Goal: Information Seeking & Learning: Learn about a topic

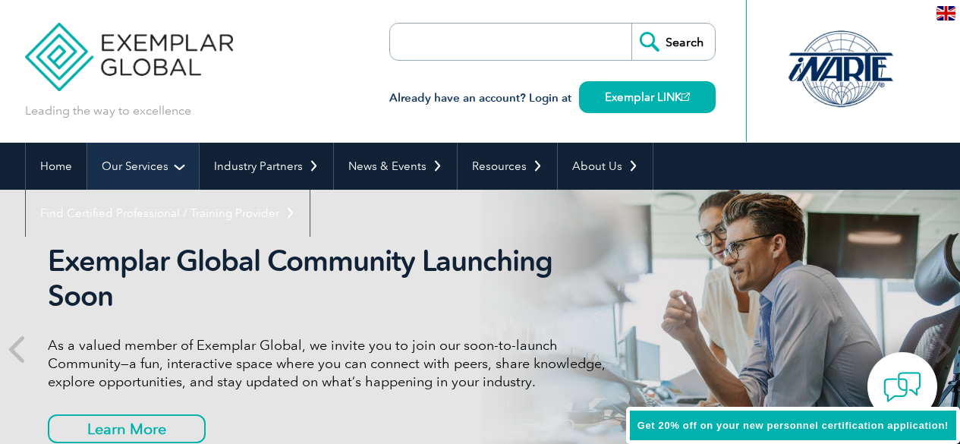
scroll to position [26, 0]
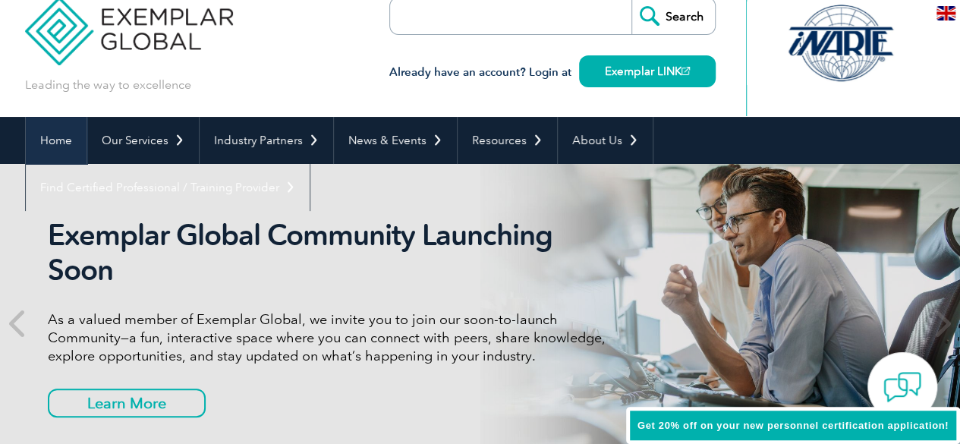
click at [69, 138] on link "Home" at bounding box center [56, 140] width 61 height 47
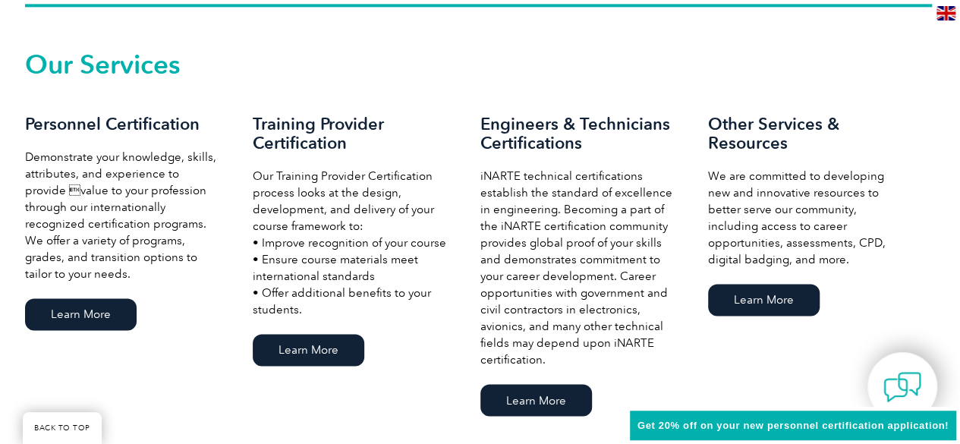
scroll to position [1043, 0]
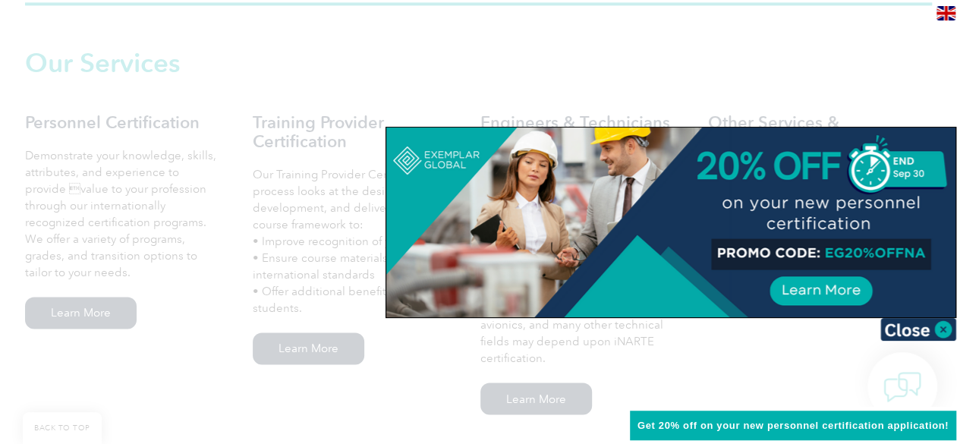
click at [759, 40] on div at bounding box center [480, 222] width 960 height 444
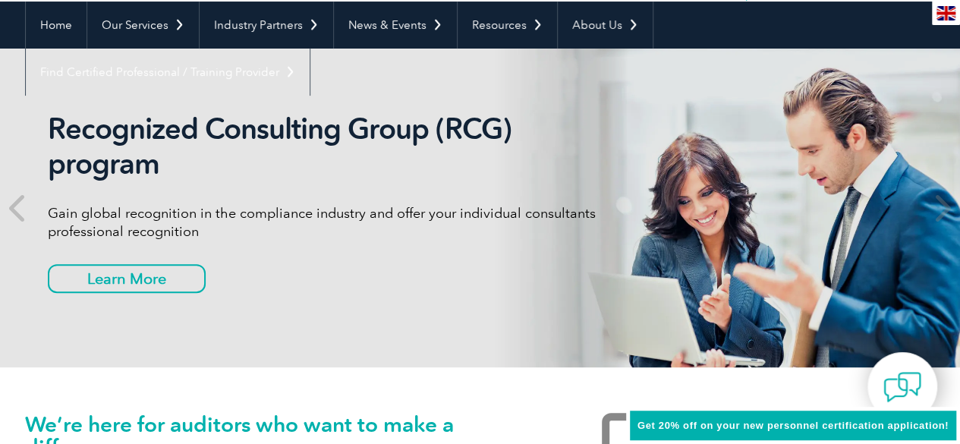
scroll to position [0, 0]
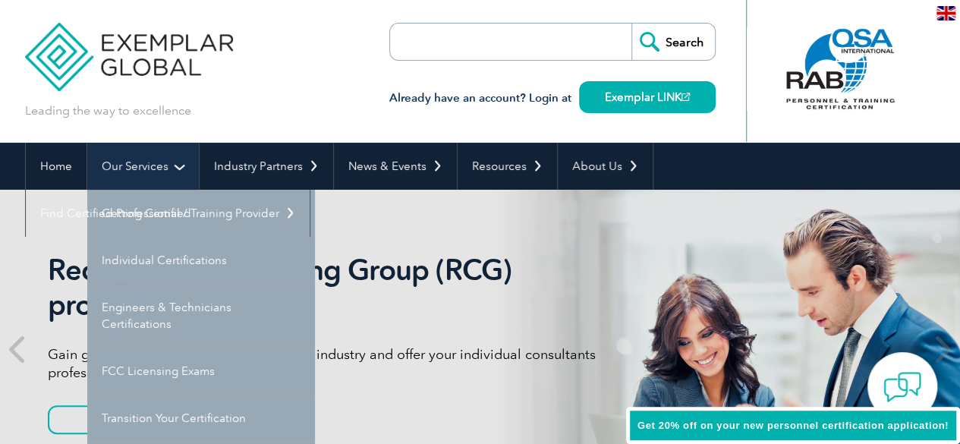
click at [182, 165] on link "Our Services" at bounding box center [143, 166] width 112 height 47
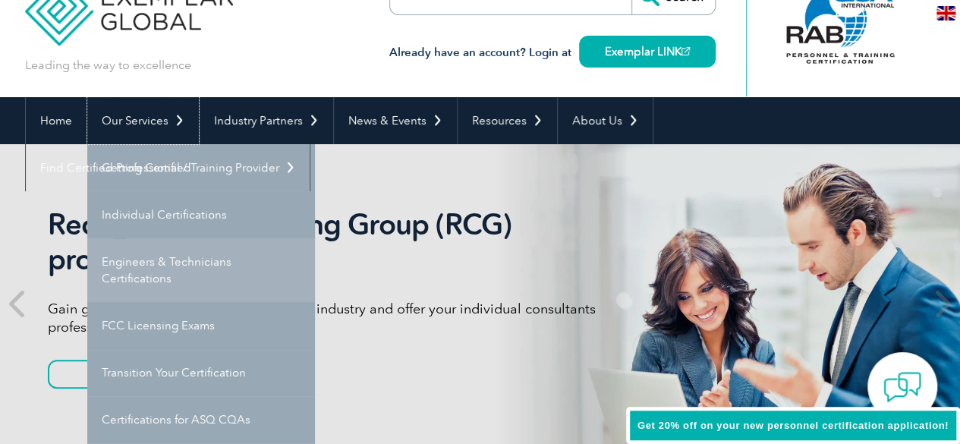
scroll to position [57, 0]
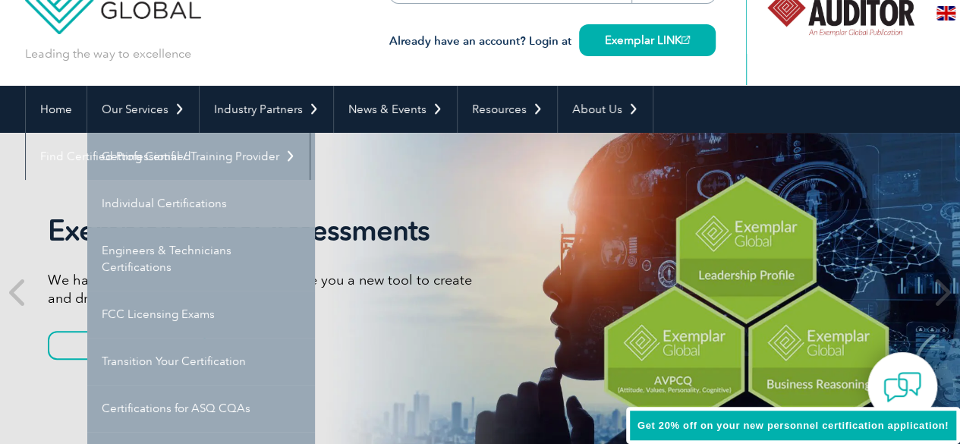
click at [187, 206] on link "Individual Certifications" at bounding box center [201, 203] width 228 height 47
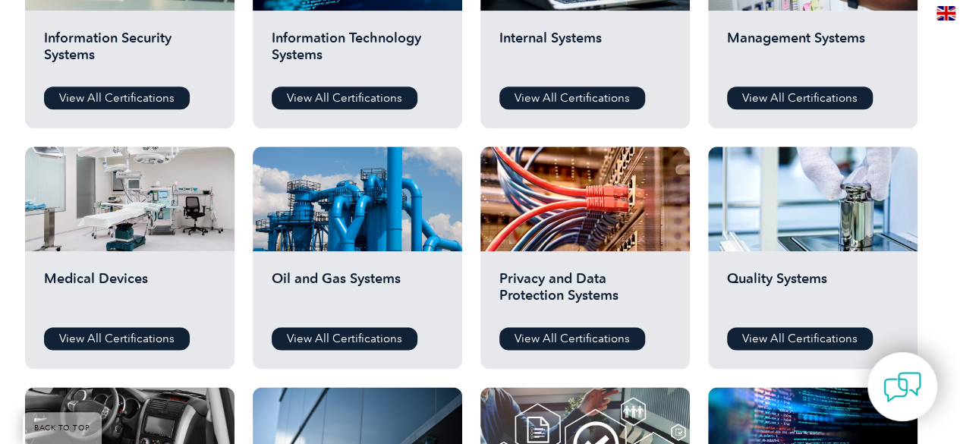
scroll to position [923, 0]
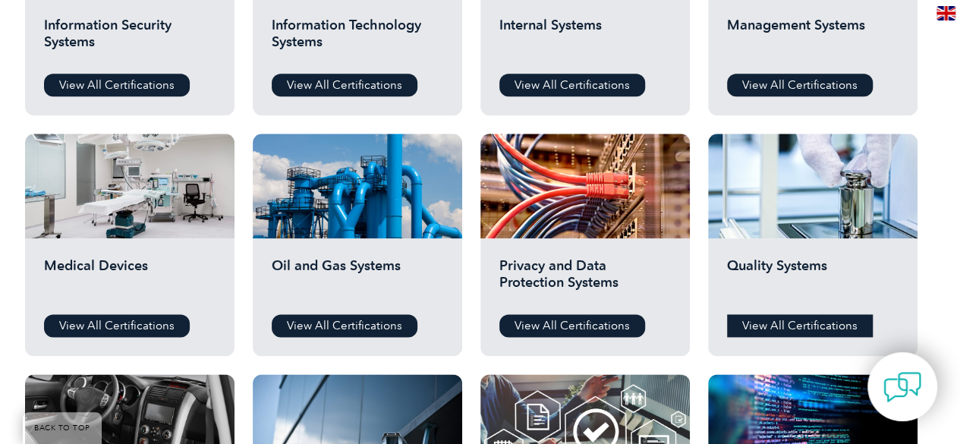
click at [788, 329] on link "View All Certifications" at bounding box center [800, 325] width 146 height 23
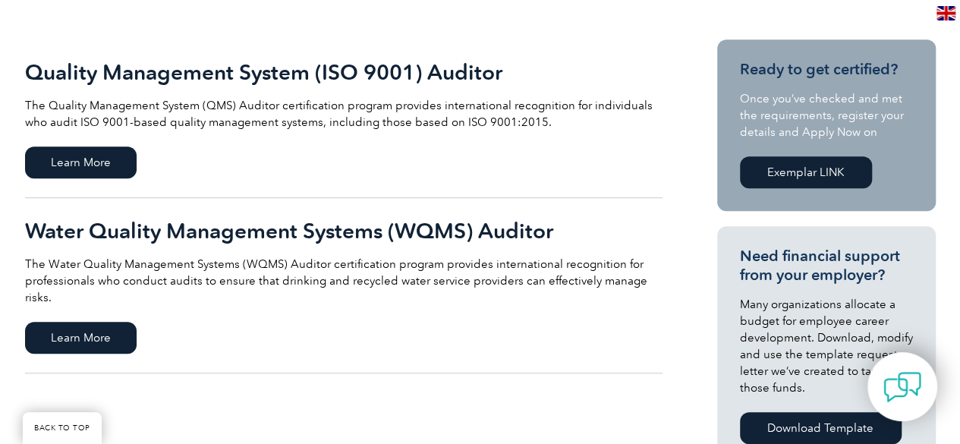
scroll to position [346, 0]
click at [123, 162] on span "Learn More" at bounding box center [81, 163] width 112 height 32
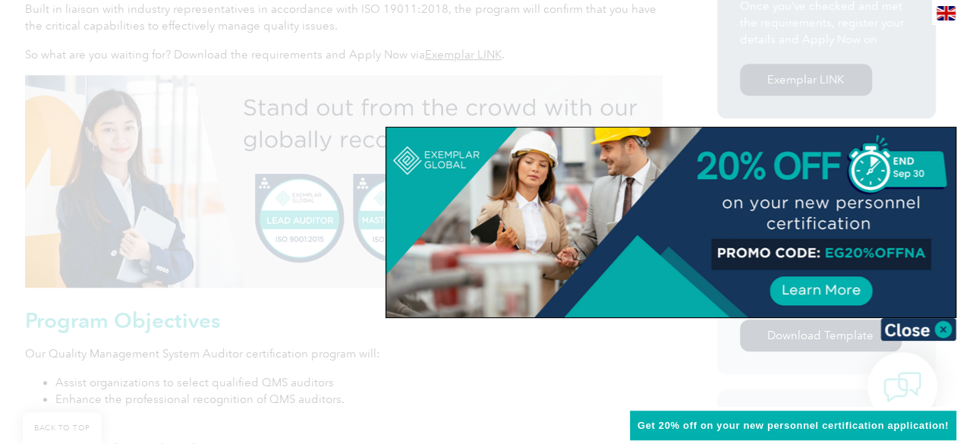
scroll to position [548, 0]
click at [945, 328] on img at bounding box center [918, 329] width 76 height 23
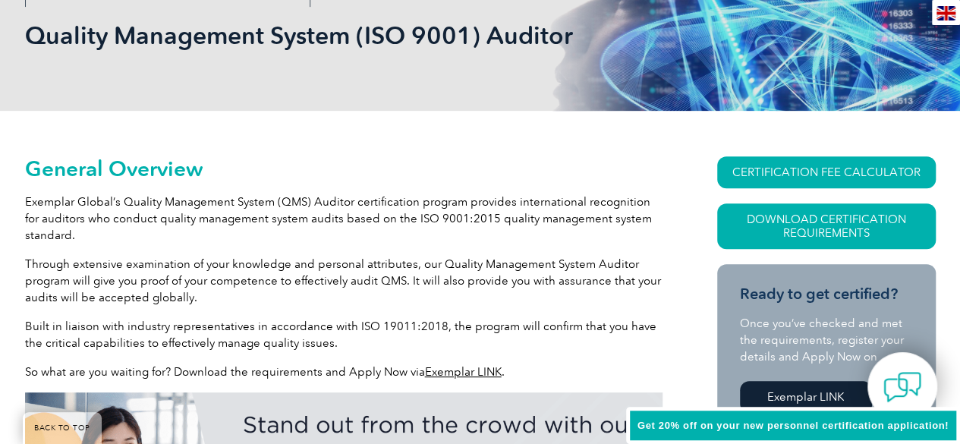
scroll to position [228, 0]
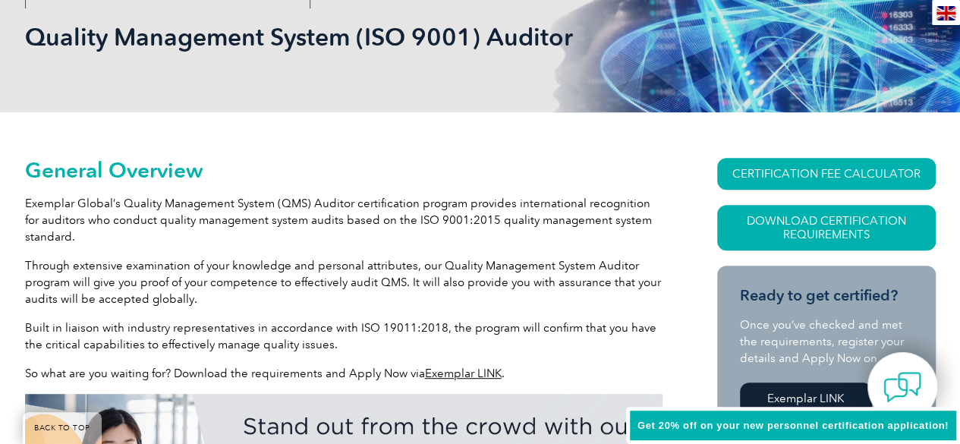
click at [463, 369] on link "Exemplar LINK" at bounding box center [463, 374] width 77 height 14
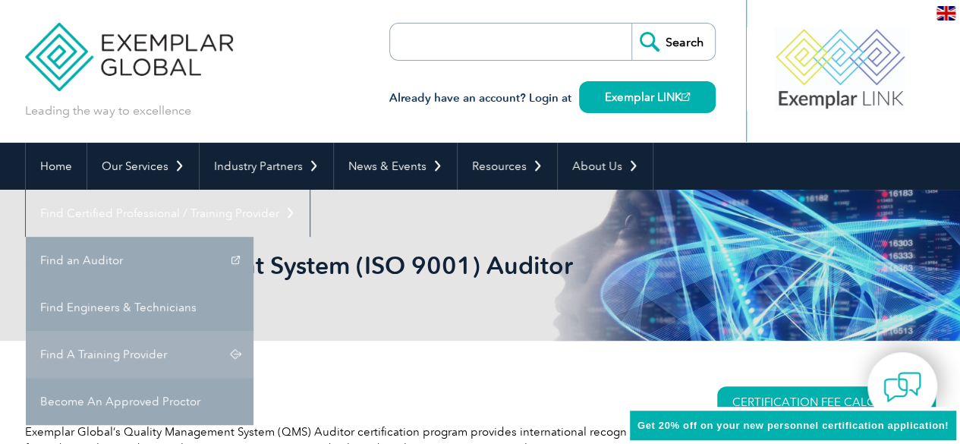
click at [253, 331] on link "Find A Training Provider" at bounding box center [140, 354] width 228 height 47
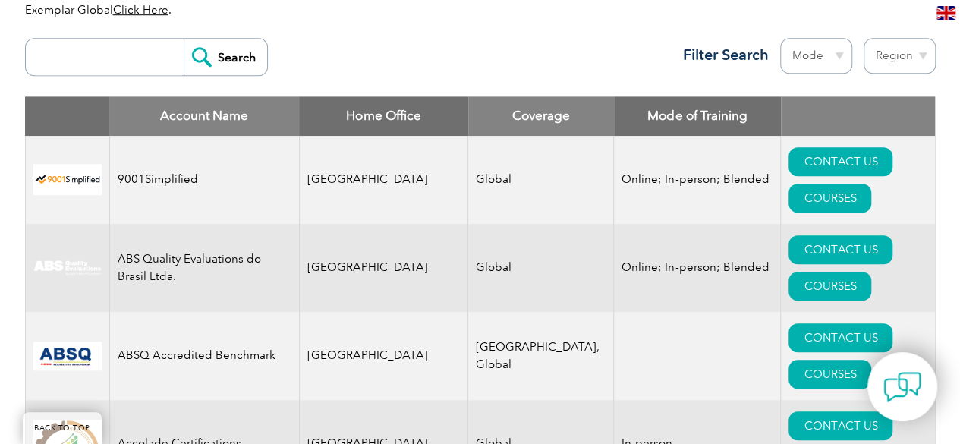
scroll to position [571, 0]
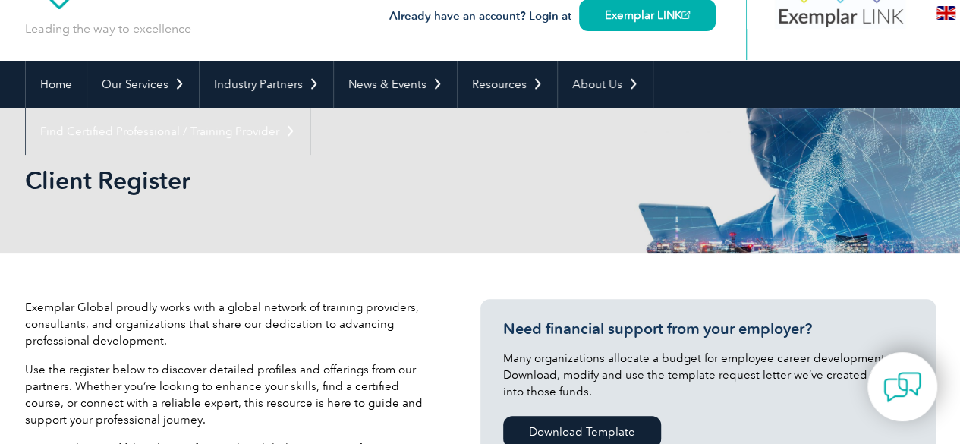
scroll to position [0, 0]
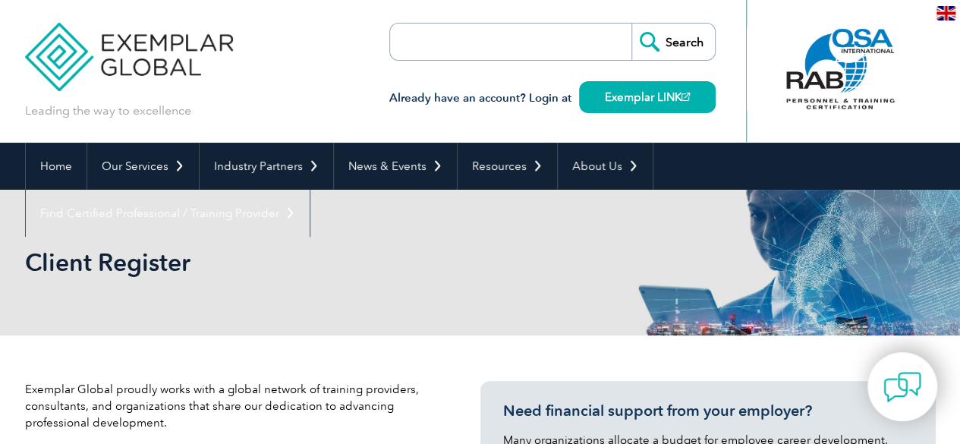
click at [489, 42] on input "search" at bounding box center [477, 42] width 159 height 36
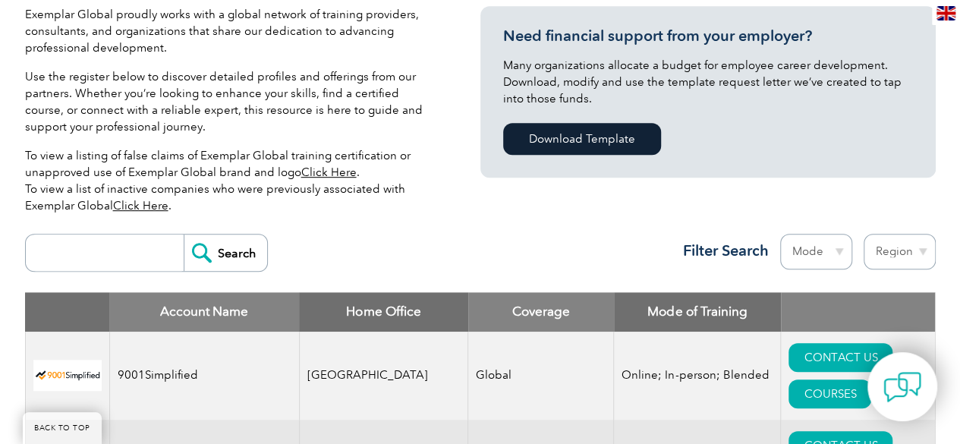
scroll to position [382, 0]
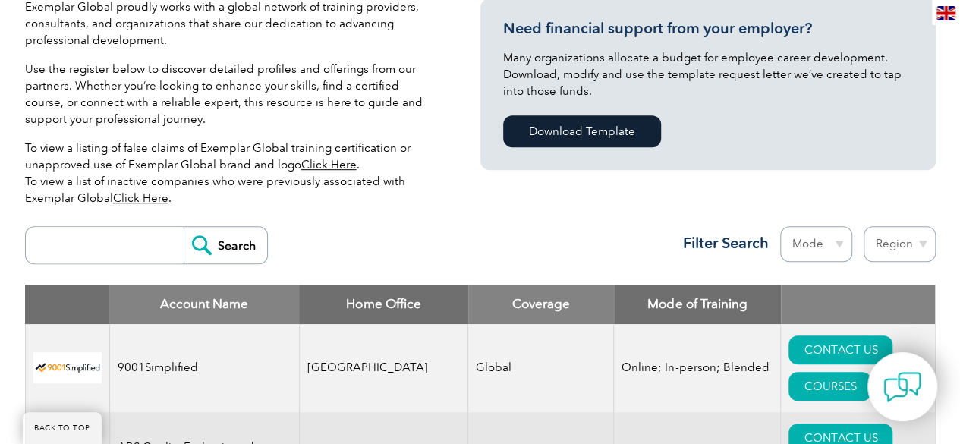
click at [926, 256] on select "Region Australia Bahrain Bangladesh Brazil Canada Colombia Dominican Republic E…" at bounding box center [900, 244] width 72 height 36
select select "Indonesia"
click at [864, 226] on select "Region Australia Bahrain Bangladesh Brazil Canada Colombia Dominican Republic E…" at bounding box center [900, 244] width 72 height 36
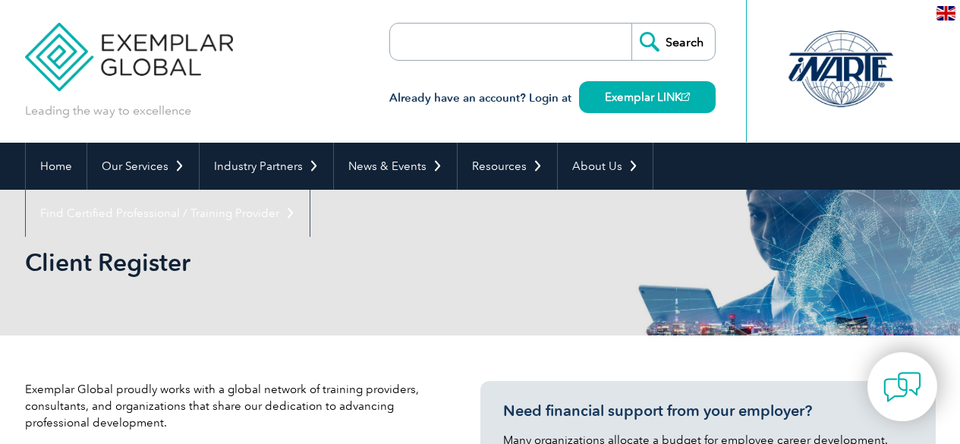
select select "[GEOGRAPHIC_DATA]"
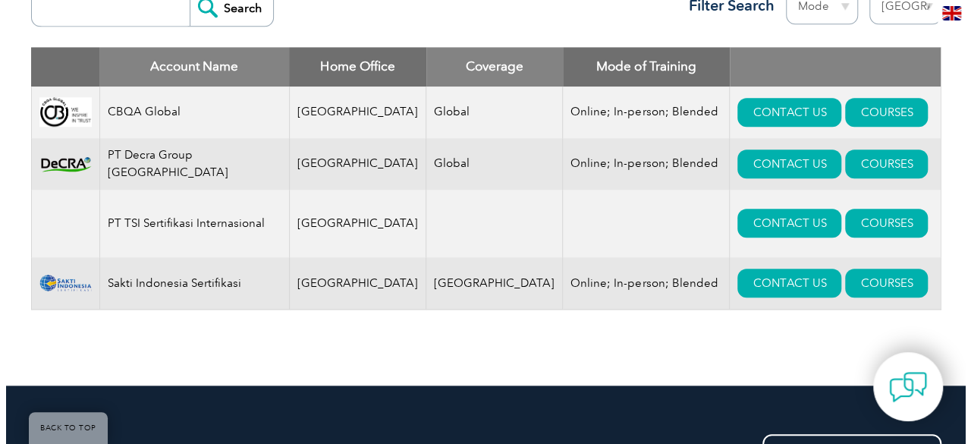
scroll to position [623, 0]
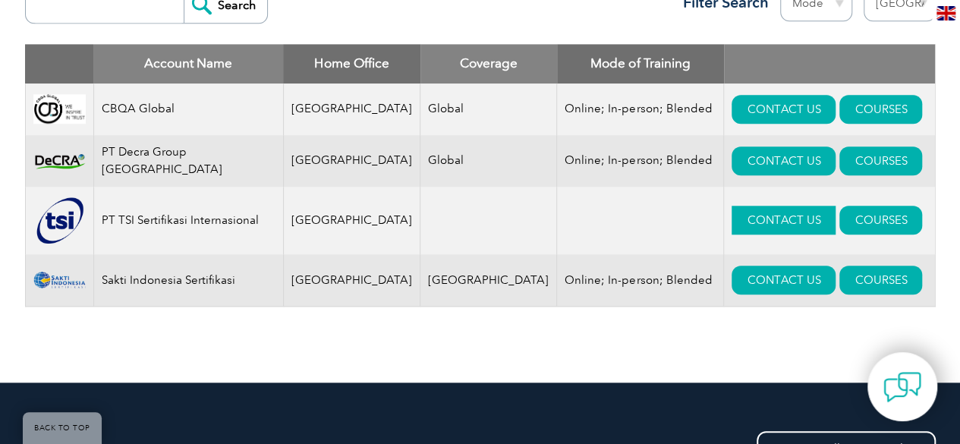
click at [735, 224] on link "CONTACT US" at bounding box center [784, 220] width 104 height 29
click at [852, 222] on link "COURSES" at bounding box center [880, 220] width 83 height 29
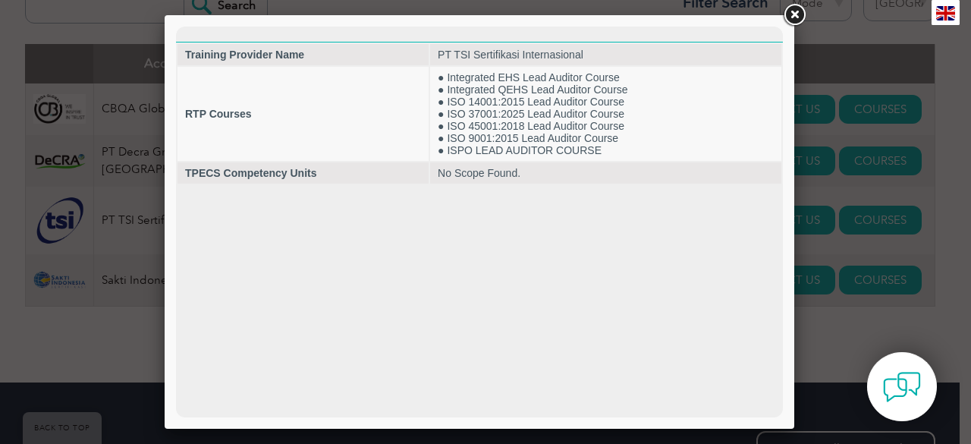
scroll to position [0, 0]
click at [791, 10] on link at bounding box center [794, 15] width 27 height 27
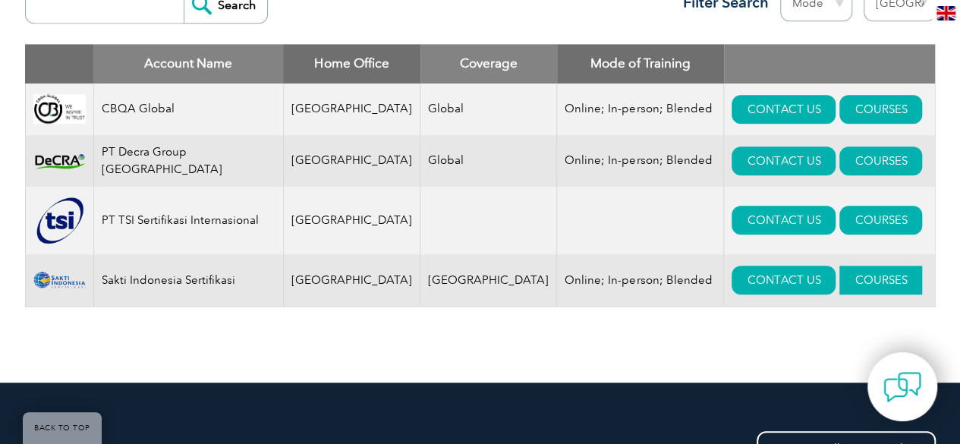
click at [839, 276] on link "COURSES" at bounding box center [880, 280] width 83 height 29
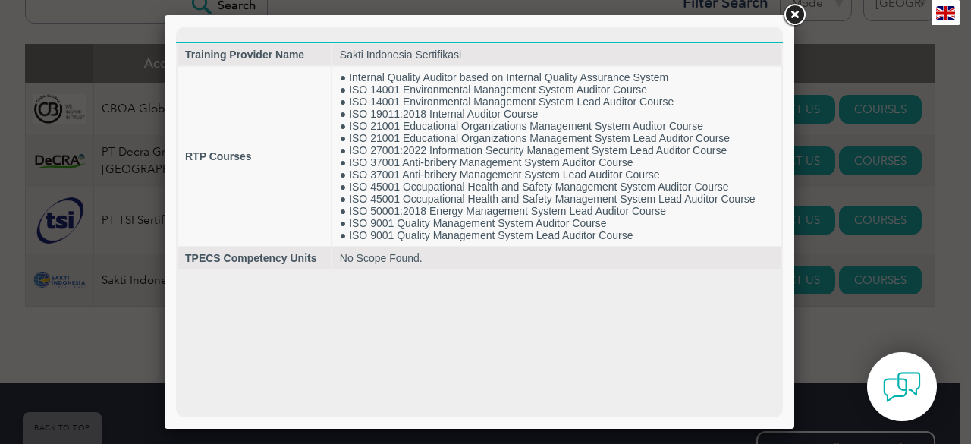
click at [794, 13] on link at bounding box center [794, 15] width 27 height 27
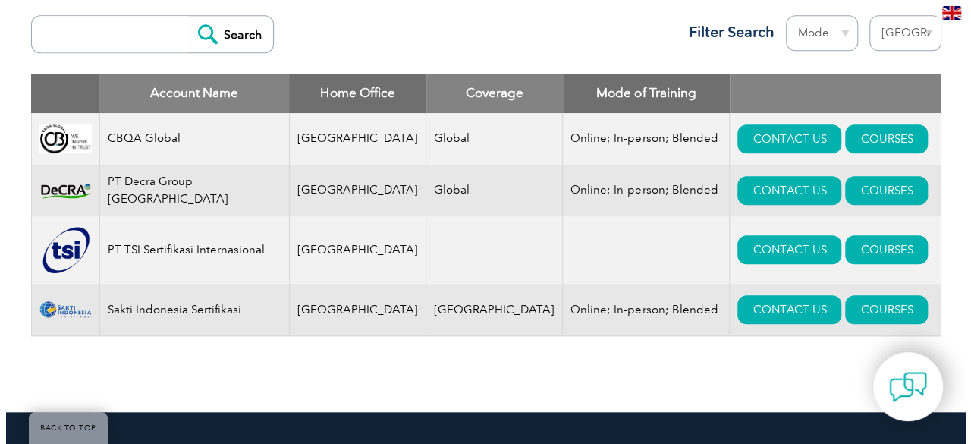
scroll to position [593, 0]
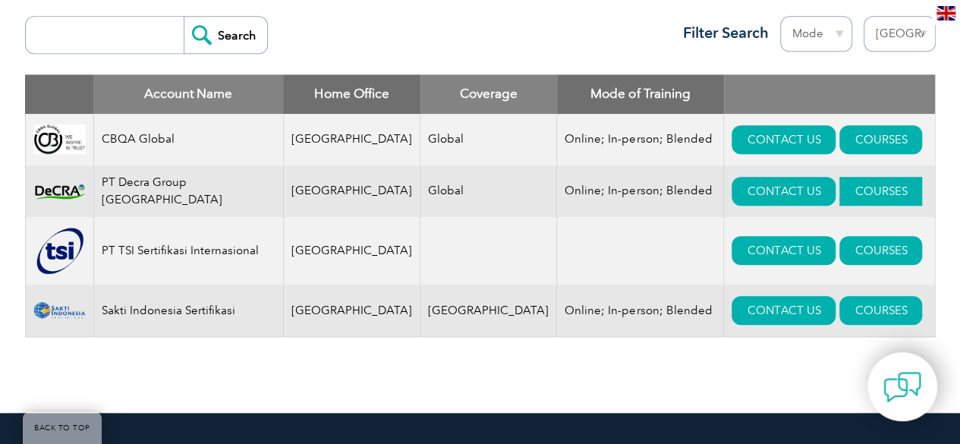
click at [839, 186] on link "COURSES" at bounding box center [880, 191] width 83 height 29
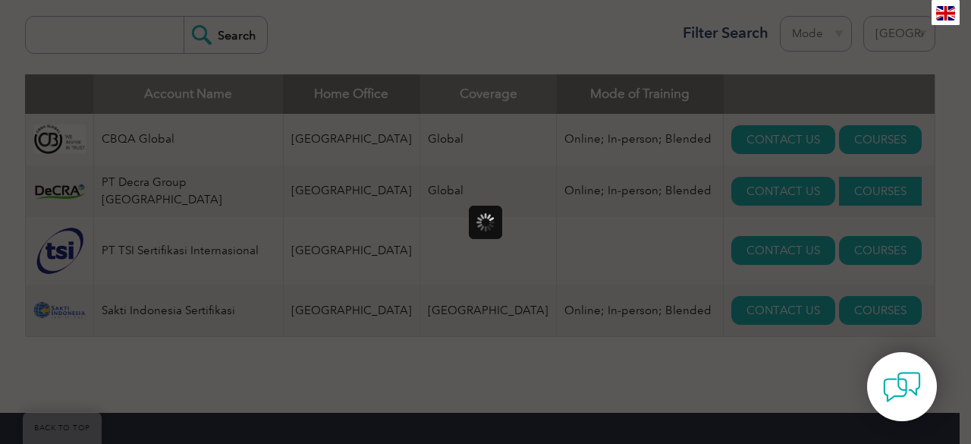
scroll to position [0, 0]
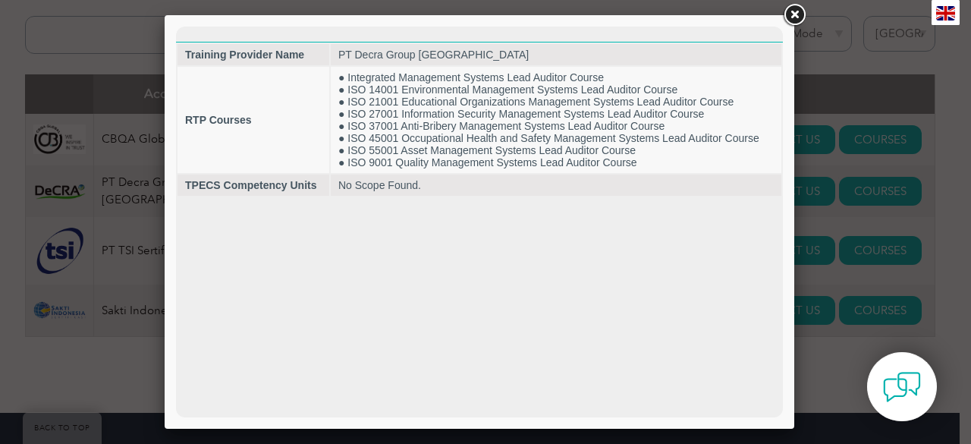
click at [794, 15] on link at bounding box center [794, 15] width 27 height 27
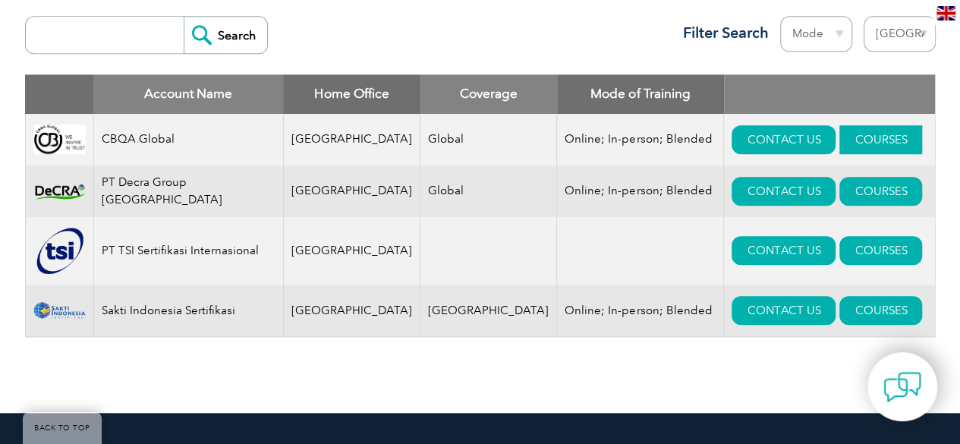
click at [839, 134] on link "COURSES" at bounding box center [880, 139] width 83 height 29
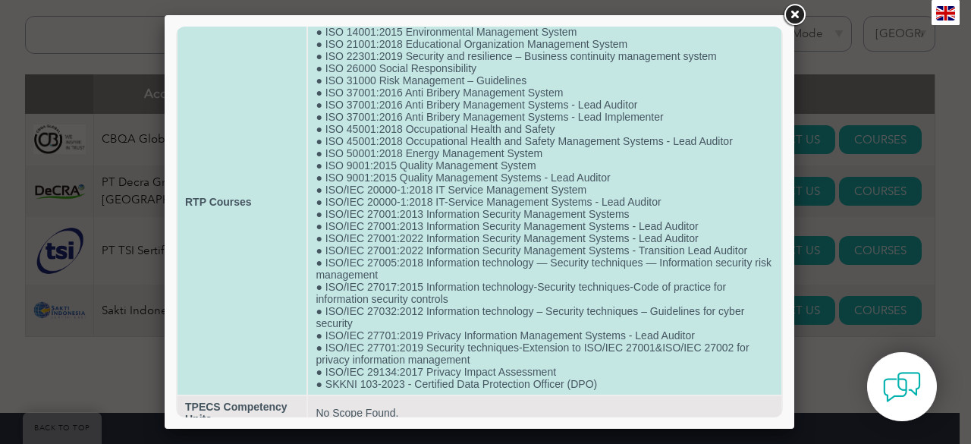
scroll to position [69, 0]
click at [637, 259] on td "● ISO 13485:2016 Medical Devices Quality Management Systems - Lead Auditor ● IS…" at bounding box center [545, 202] width 474 height 385
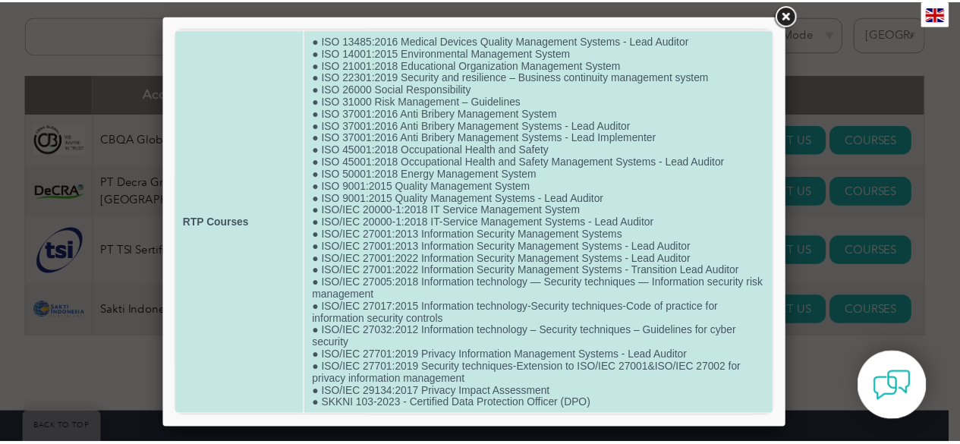
scroll to position [54, 0]
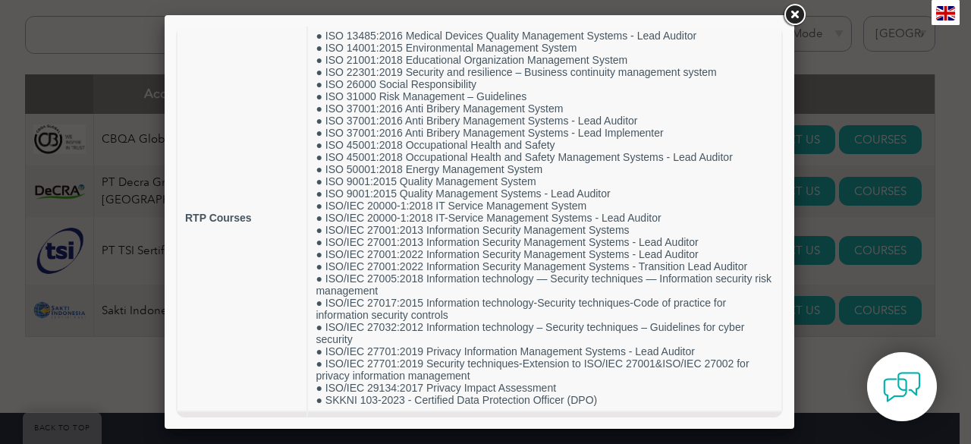
click at [795, 16] on link at bounding box center [794, 15] width 27 height 27
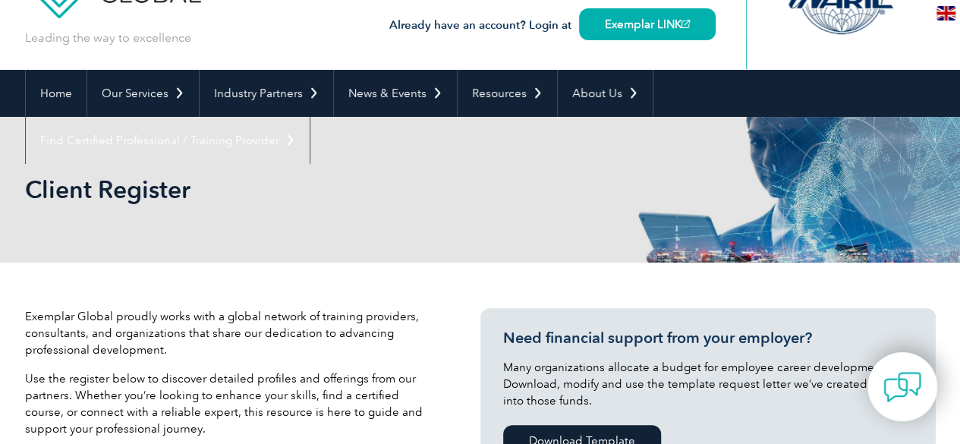
scroll to position [0, 0]
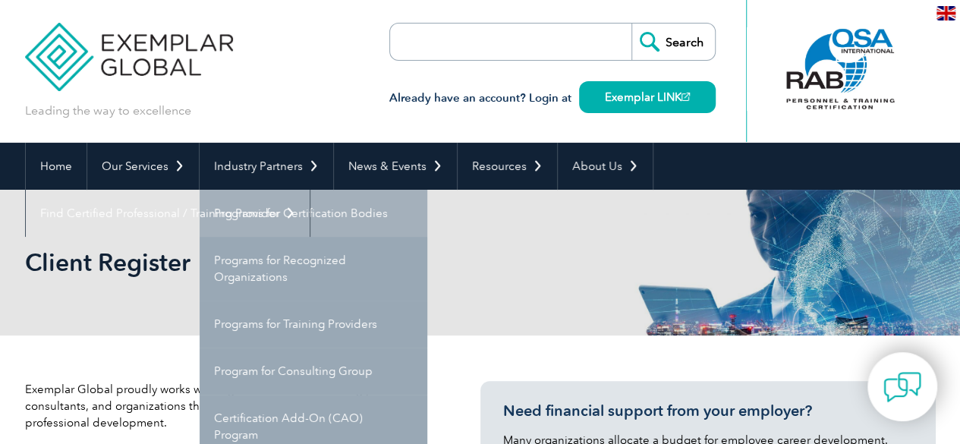
click at [302, 210] on link "Programs for Certification Bodies" at bounding box center [314, 213] width 228 height 47
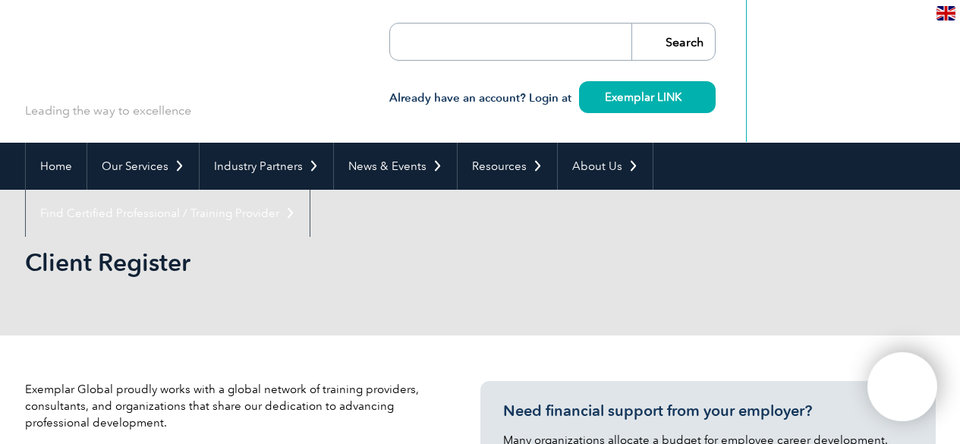
select select "[GEOGRAPHIC_DATA]"
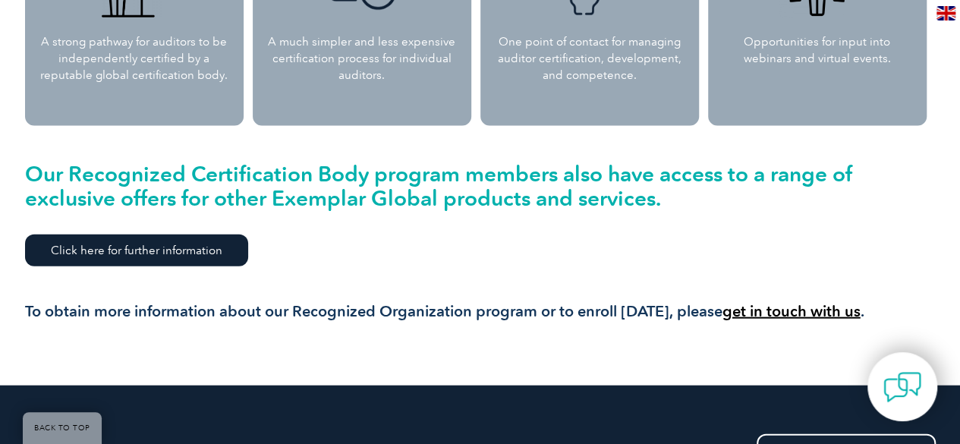
scroll to position [1603, 0]
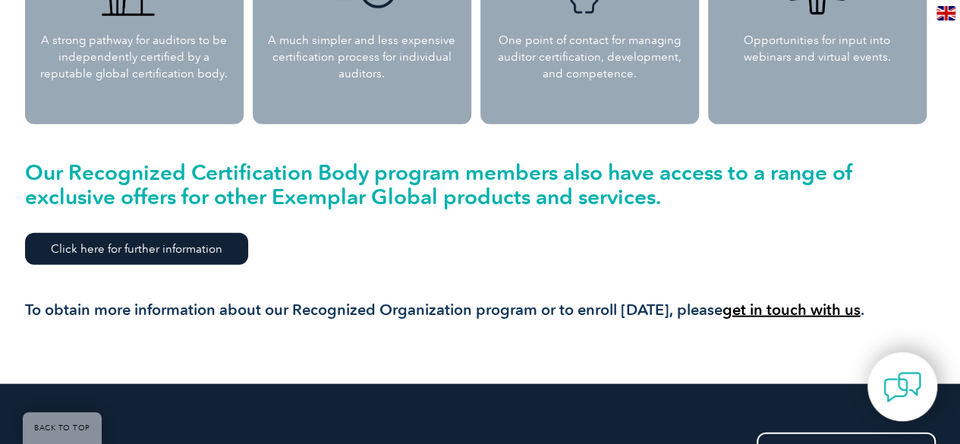
click at [214, 253] on link "Click here for further information" at bounding box center [136, 249] width 223 height 32
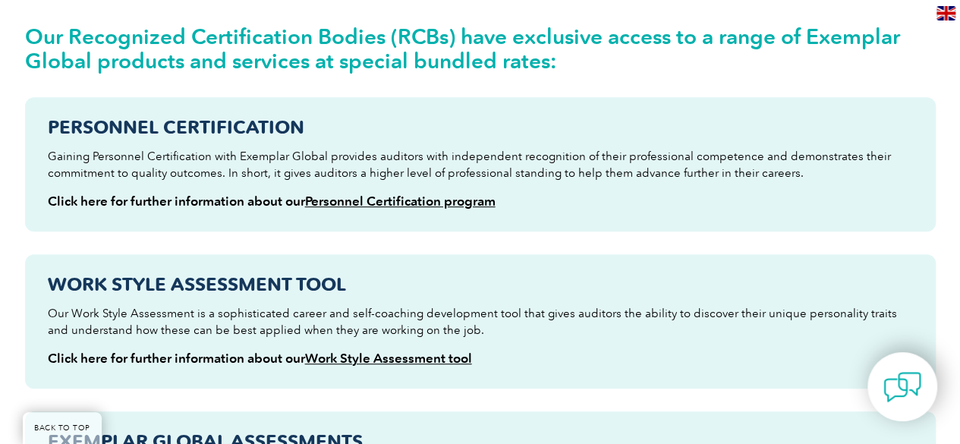
scroll to position [364, 0]
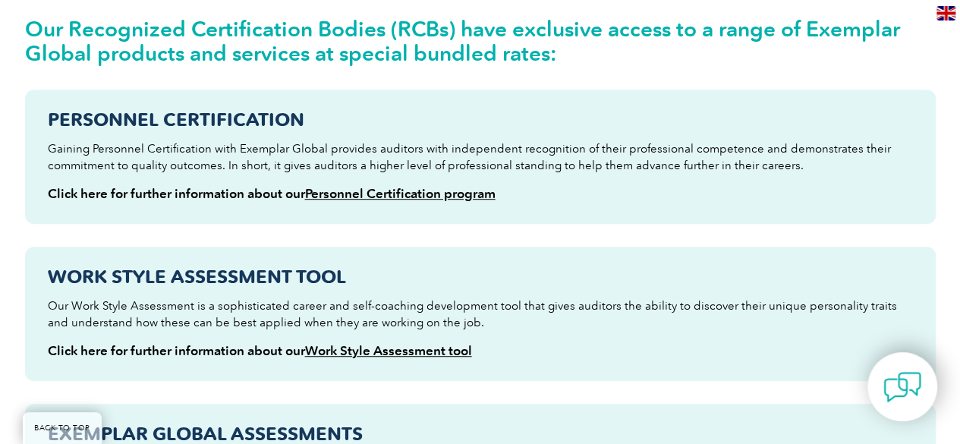
click at [431, 190] on link "Personnel Certification program" at bounding box center [400, 193] width 190 height 15
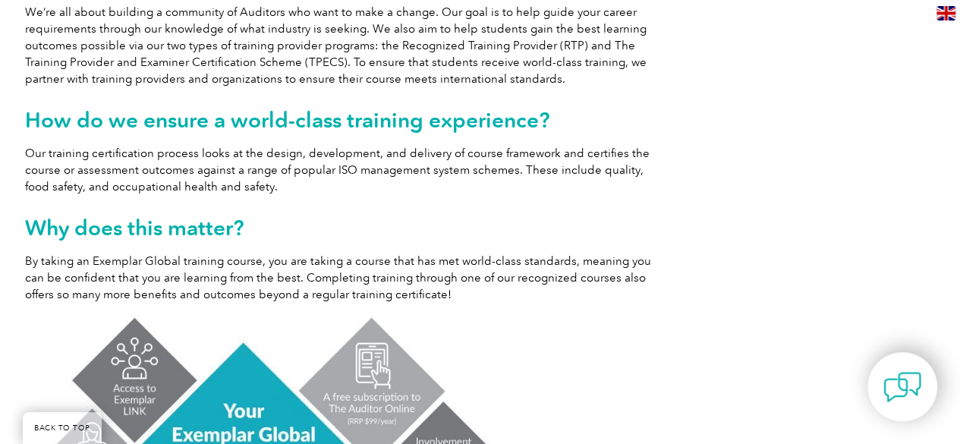
scroll to position [741, 0]
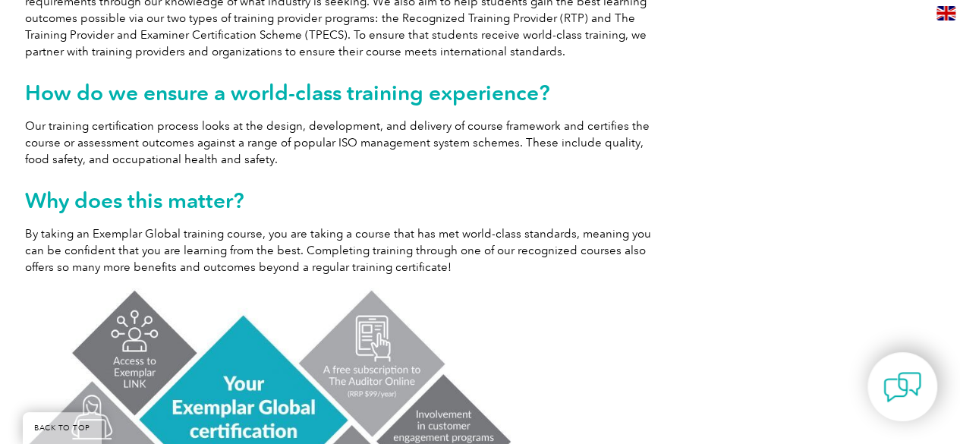
click at [273, 329] on img at bounding box center [268, 438] width 486 height 301
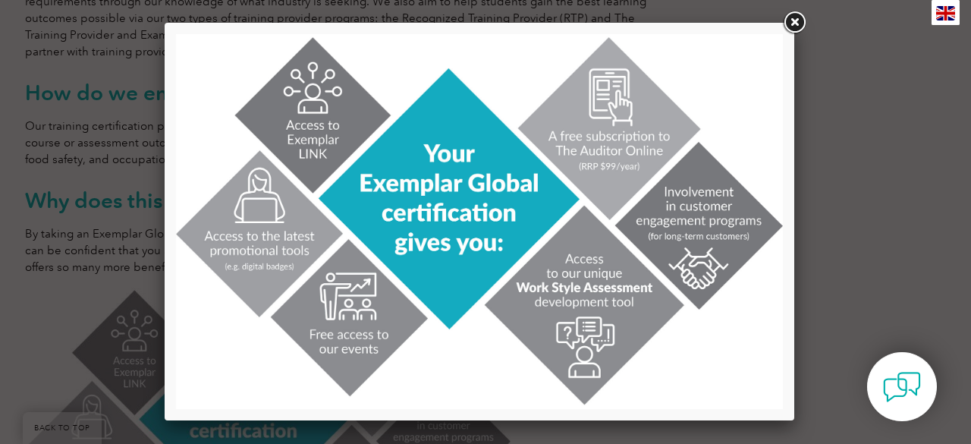
click at [791, 28] on link at bounding box center [794, 22] width 27 height 27
